Goal: Navigation & Orientation: Find specific page/section

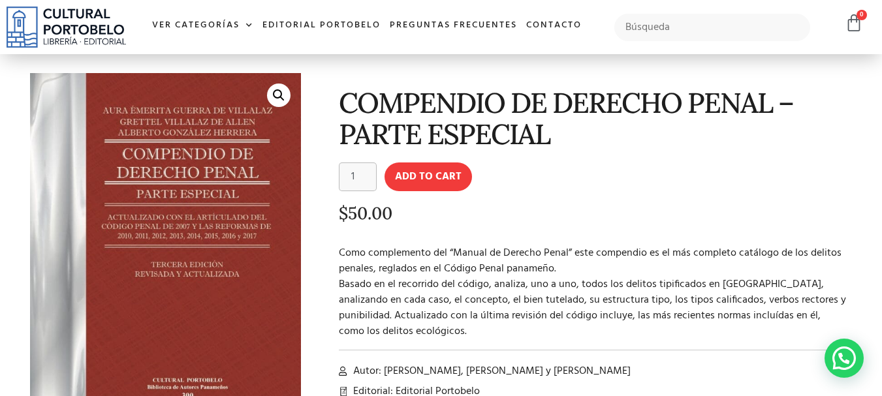
scroll to position [39, 0]
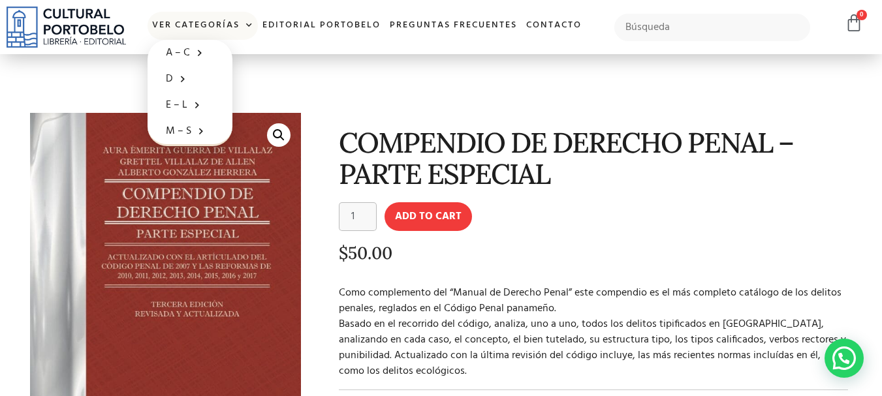
click at [206, 21] on link "Ver Categorías" at bounding box center [203, 26] width 110 height 28
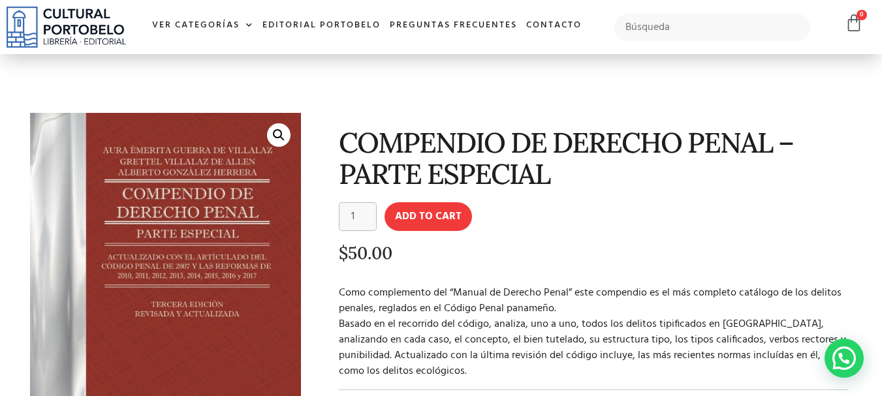
click at [109, 27] on img at bounding box center [66, 27] width 119 height 41
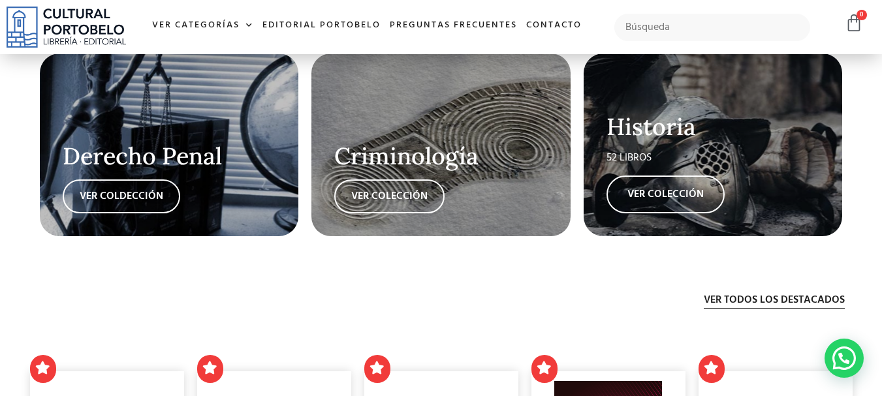
scroll to position [2219, 0]
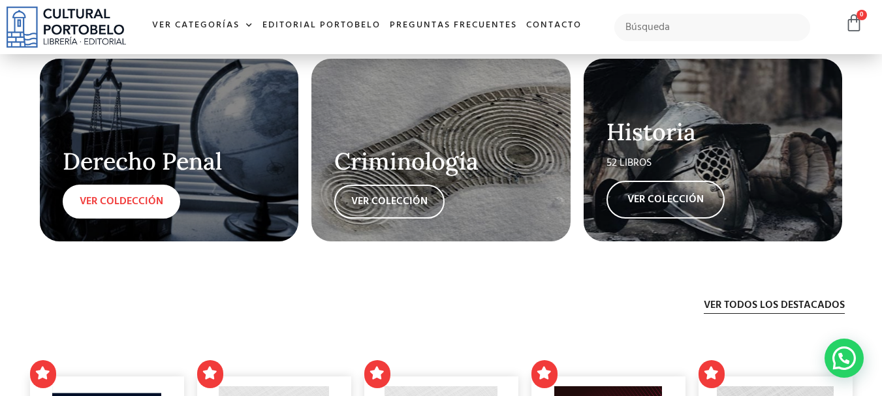
click at [122, 206] on link "VER COLDECCIÓN" at bounding box center [122, 202] width 118 height 34
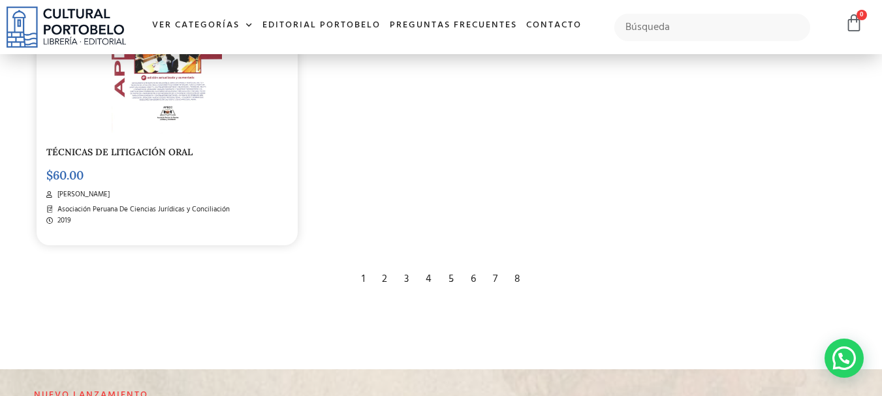
scroll to position [2350, 0]
